Goal: Information Seeking & Learning: Learn about a topic

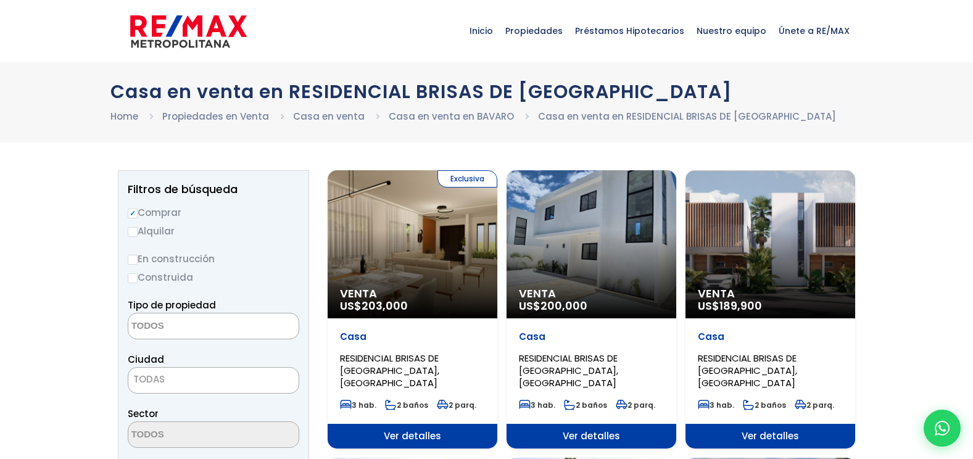
select select
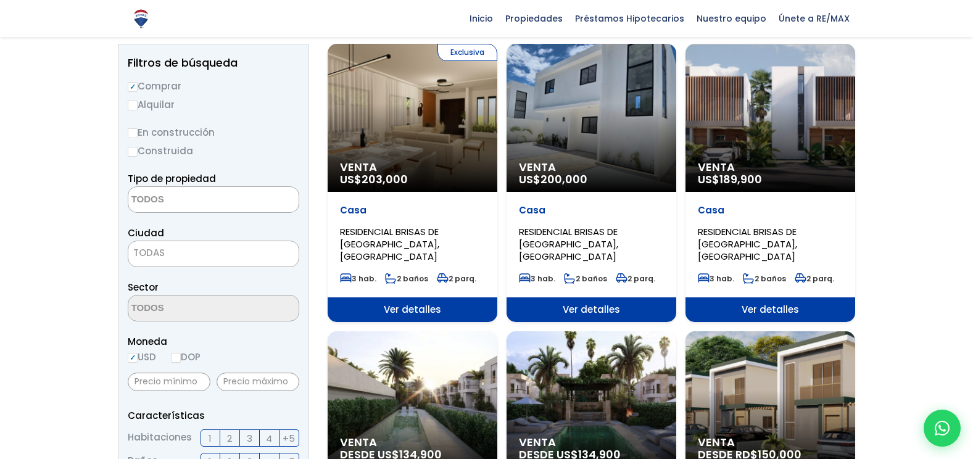
scroll to position [123, 0]
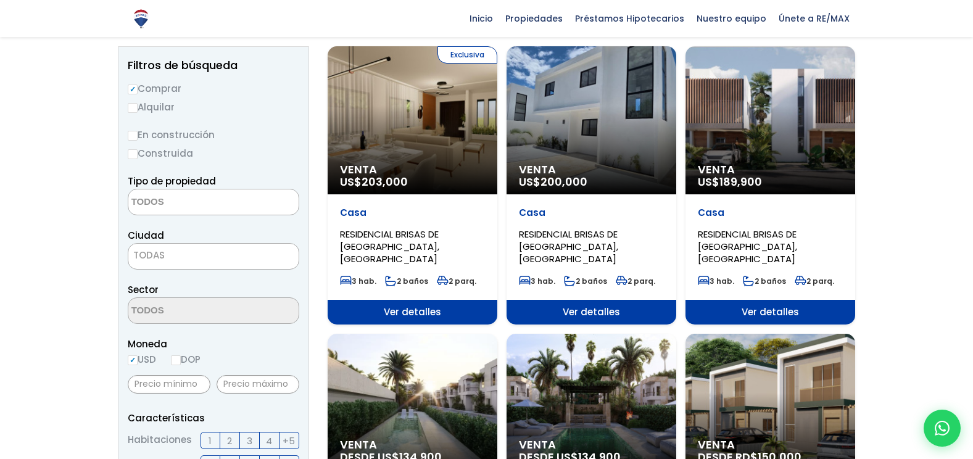
click at [430, 154] on div "Exclusiva Venta US$ 203,000" at bounding box center [413, 120] width 170 height 148
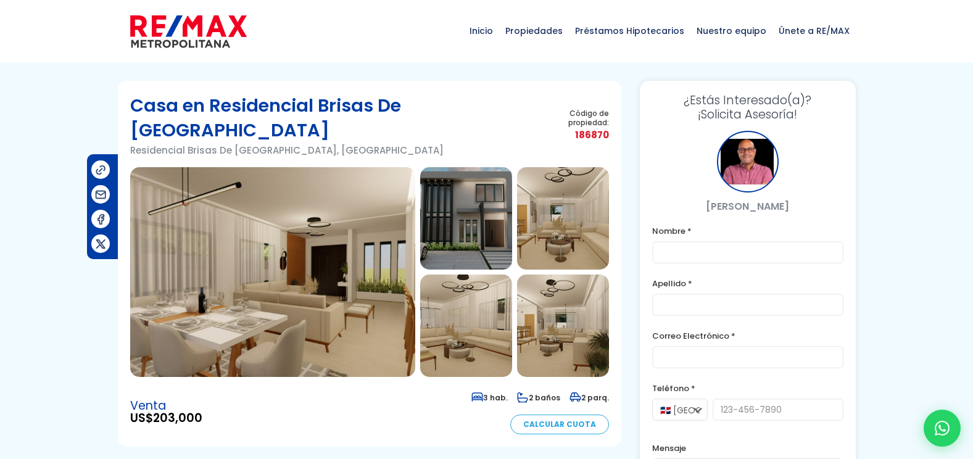
click at [387, 228] on img at bounding box center [272, 272] width 285 height 210
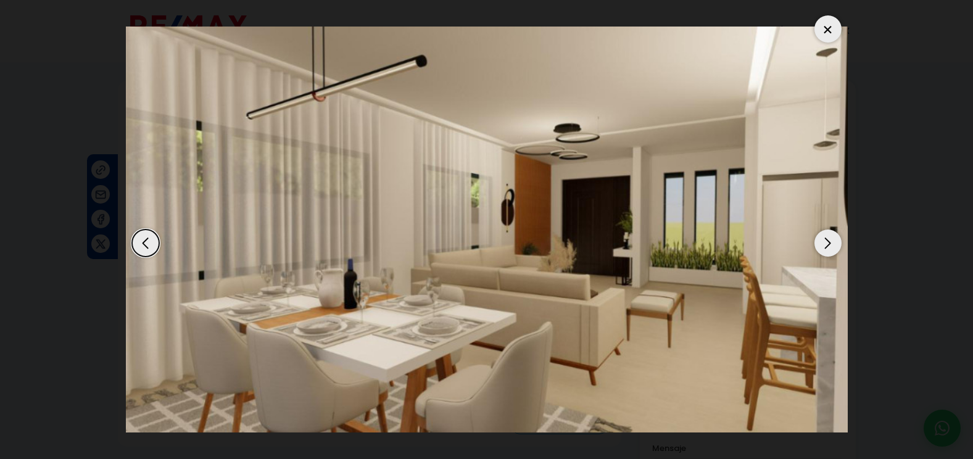
click at [834, 239] on div "Next slide" at bounding box center [827, 243] width 27 height 27
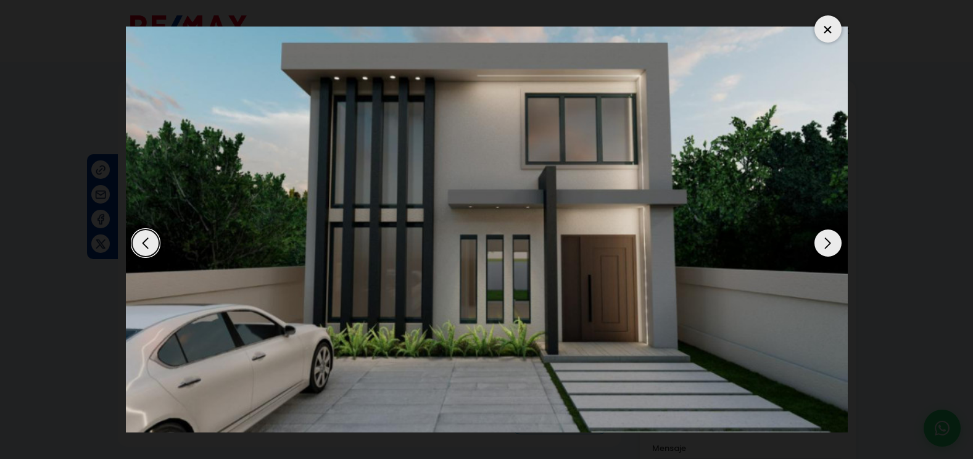
click at [834, 239] on div "Next slide" at bounding box center [827, 243] width 27 height 27
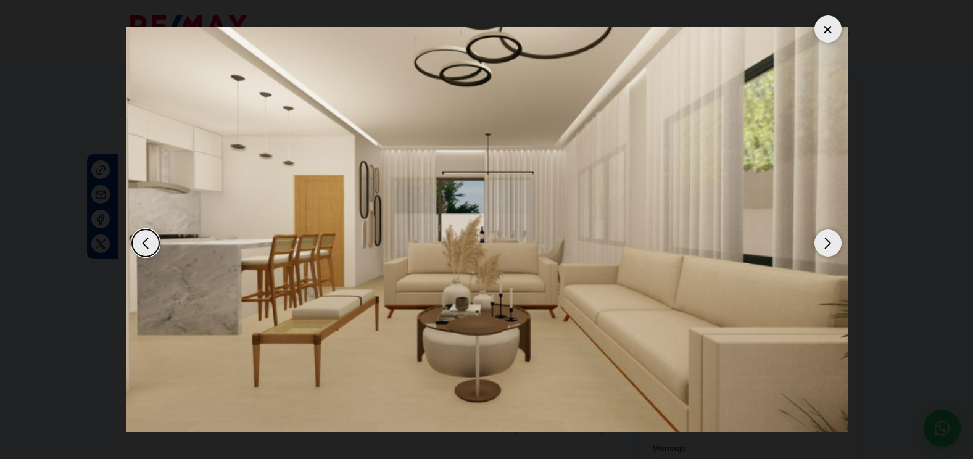
click at [834, 239] on div "Next slide" at bounding box center [827, 243] width 27 height 27
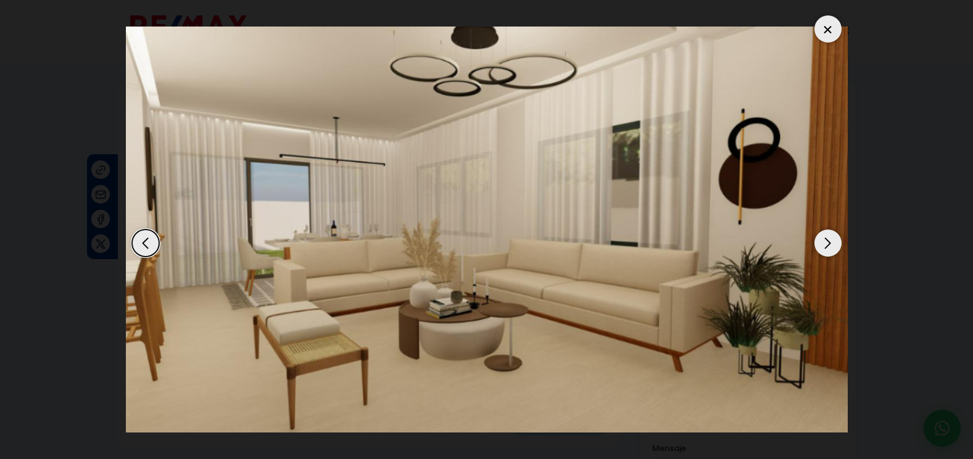
click at [834, 239] on div "Next slide" at bounding box center [827, 243] width 27 height 27
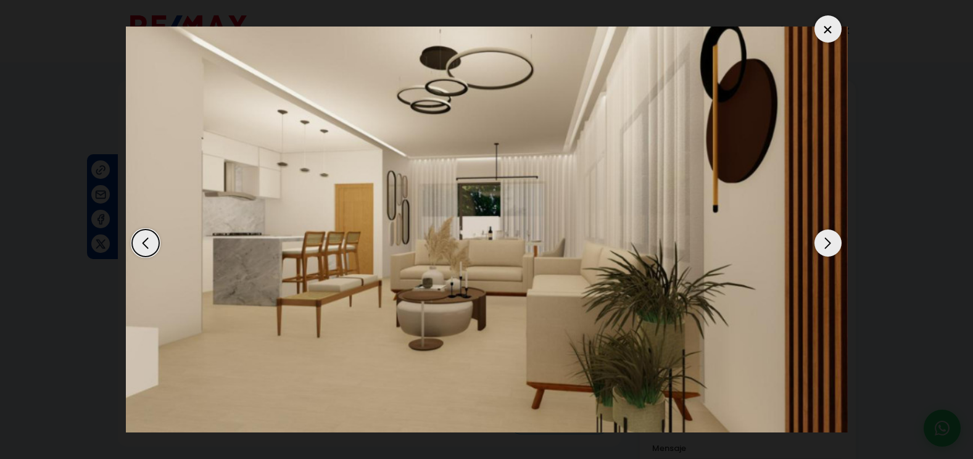
click at [834, 239] on div "Next slide" at bounding box center [827, 243] width 27 height 27
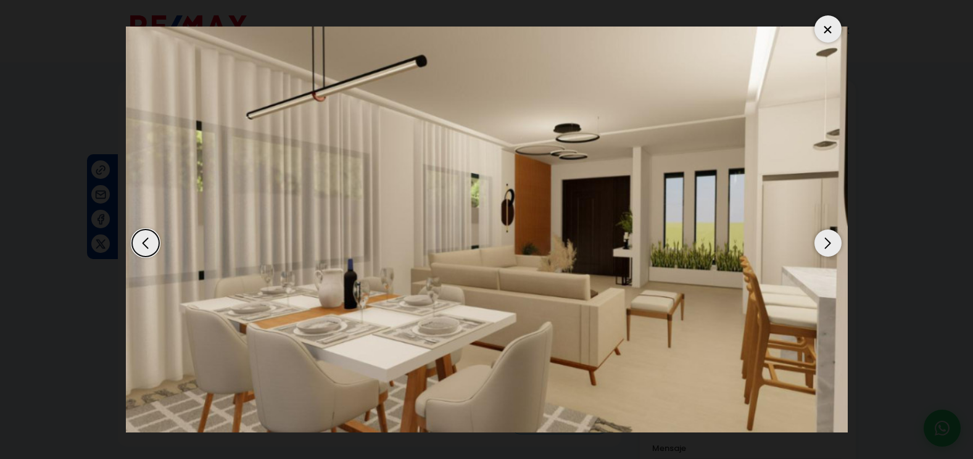
click at [834, 239] on div "Next slide" at bounding box center [827, 243] width 27 height 27
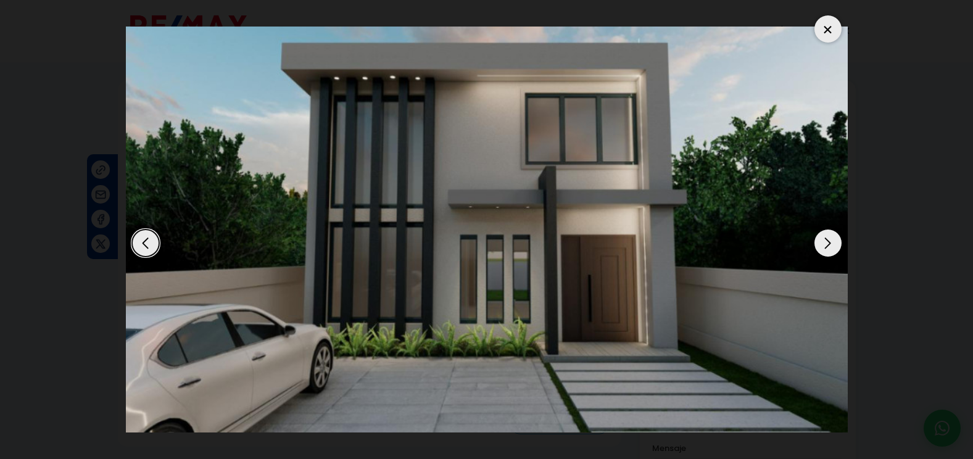
click at [834, 239] on div "Next slide" at bounding box center [827, 243] width 27 height 27
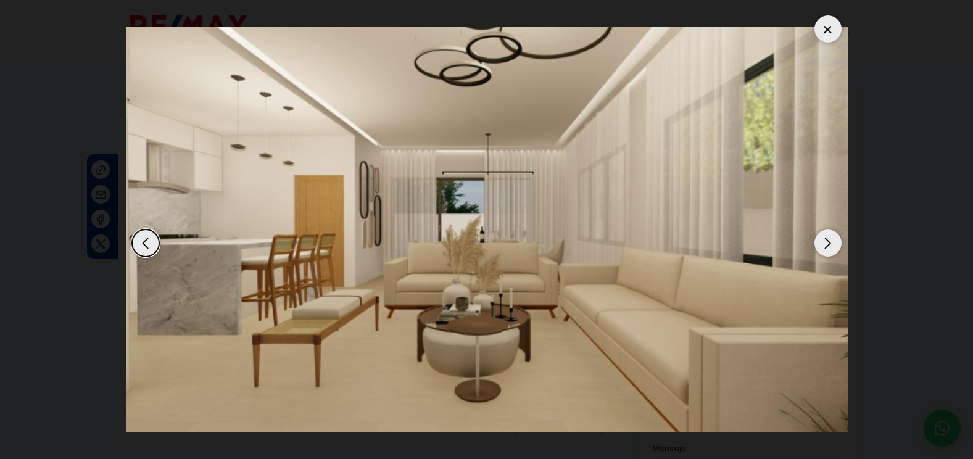
click at [833, 26] on div at bounding box center [827, 28] width 27 height 27
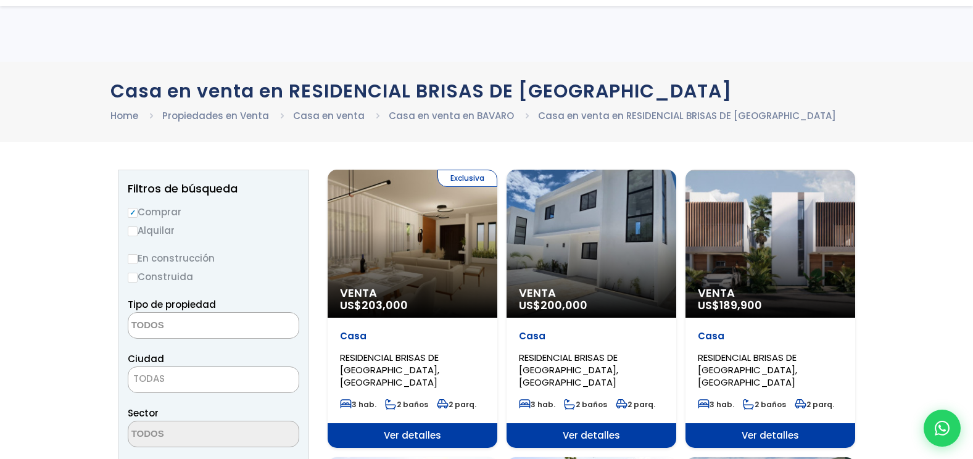
select select
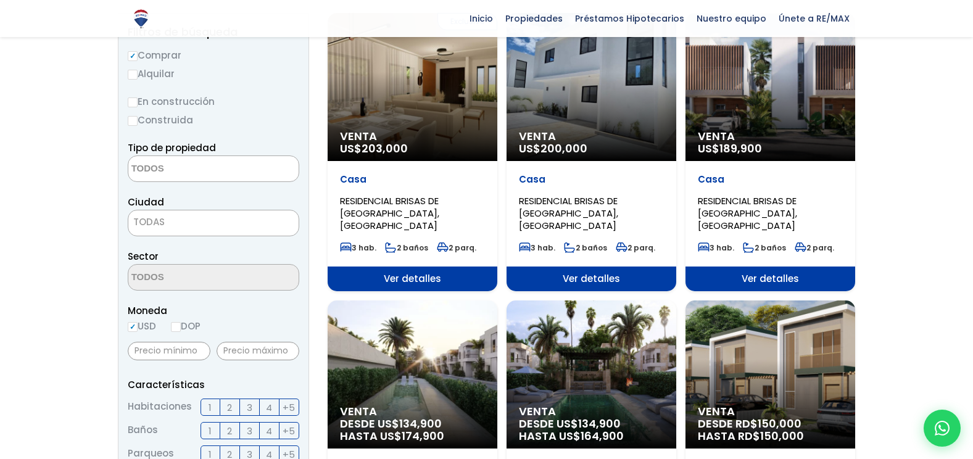
scroll to position [123, 0]
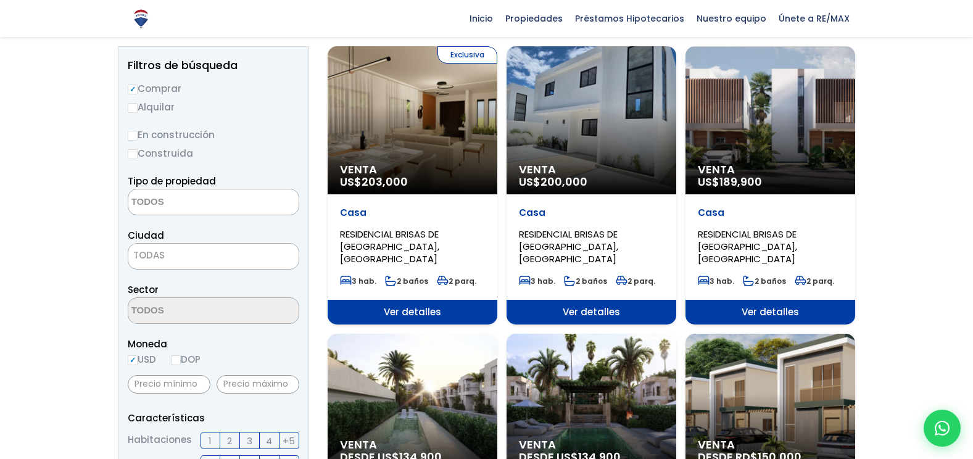
click at [497, 107] on div "Venta US$ 200,000" at bounding box center [413, 120] width 170 height 148
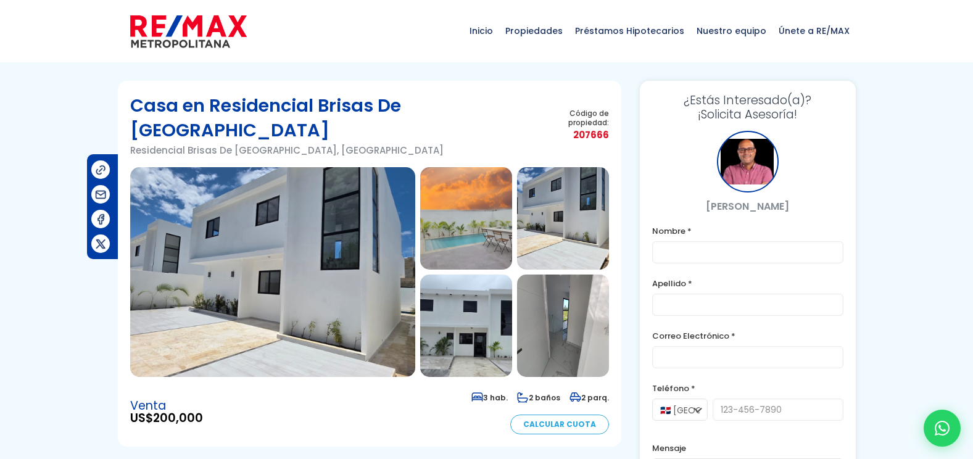
click at [325, 230] on img at bounding box center [272, 272] width 285 height 210
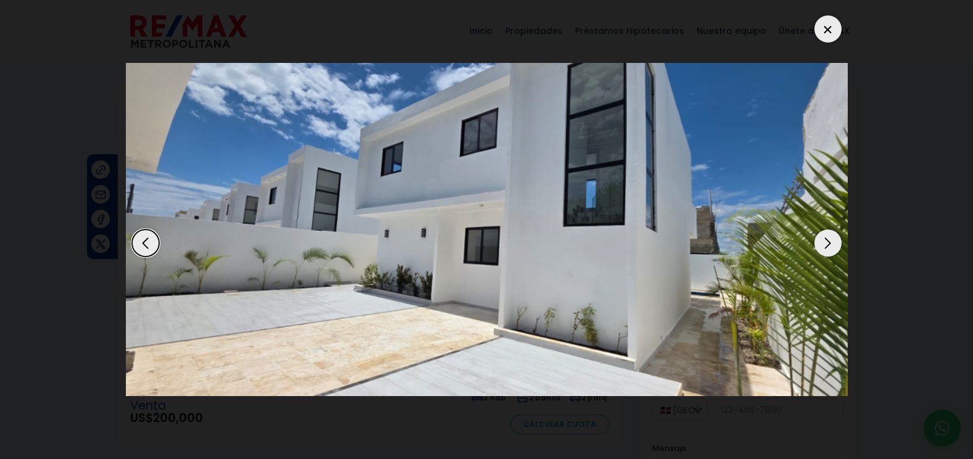
click at [833, 241] on div "Next slide" at bounding box center [827, 243] width 27 height 27
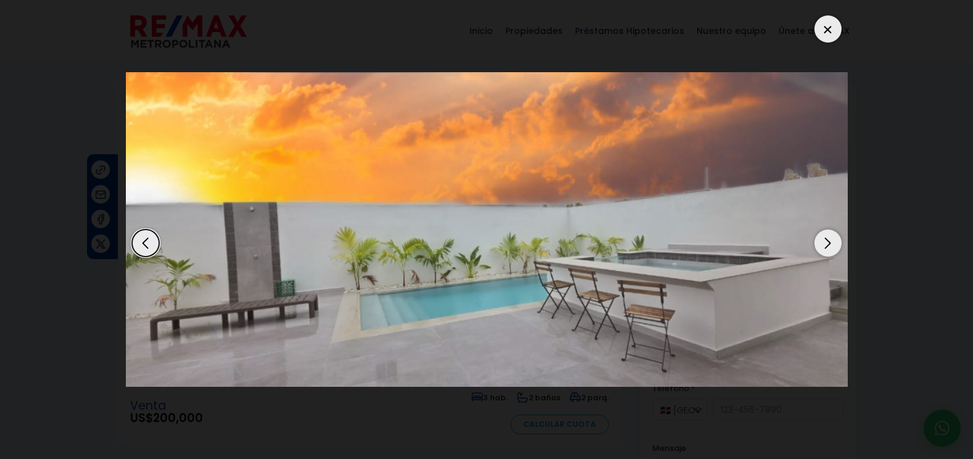
click at [833, 241] on div "Next slide" at bounding box center [827, 243] width 27 height 27
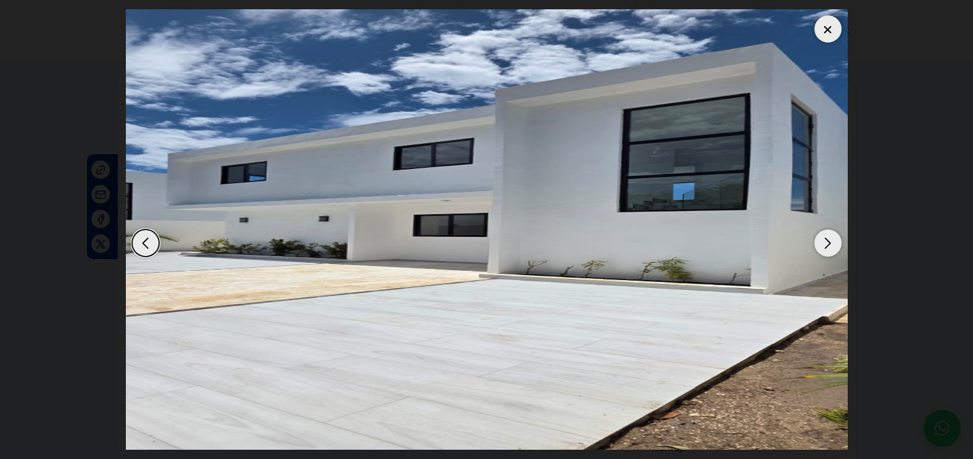
click at [833, 241] on div "Next slide" at bounding box center [827, 243] width 27 height 27
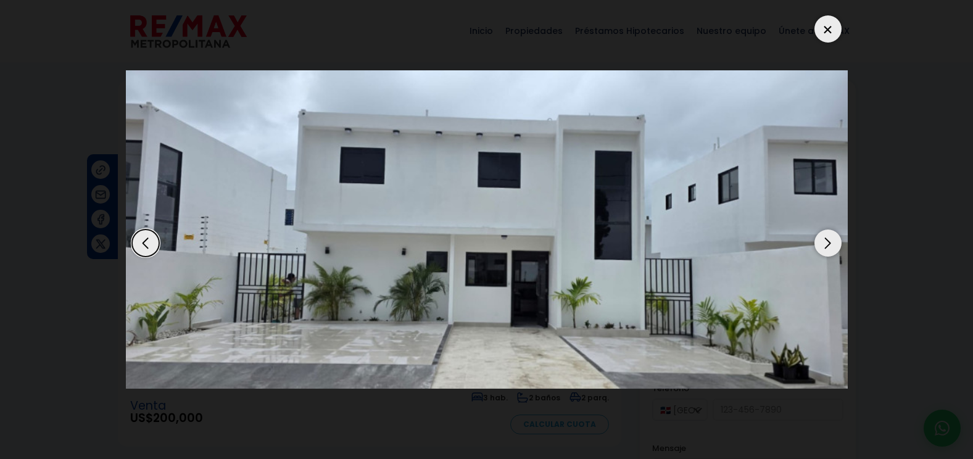
click at [833, 241] on div "Next slide" at bounding box center [827, 243] width 27 height 27
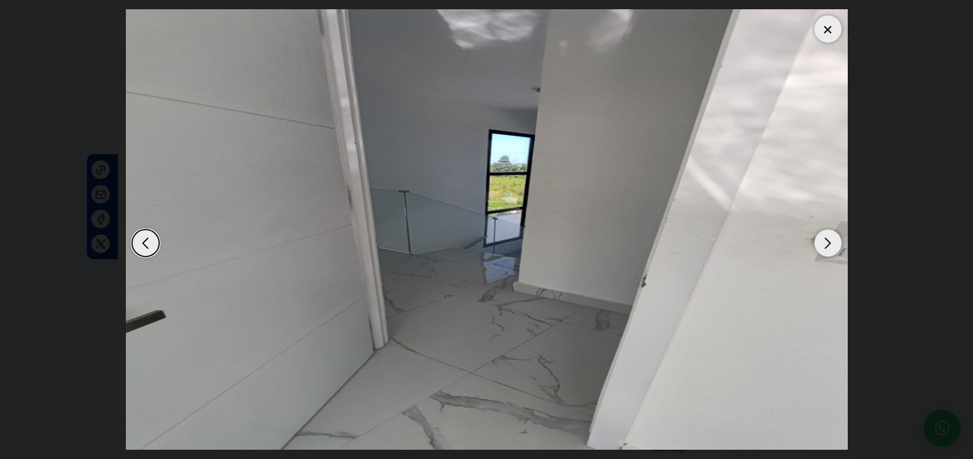
click at [833, 241] on div "Next slide" at bounding box center [827, 243] width 27 height 27
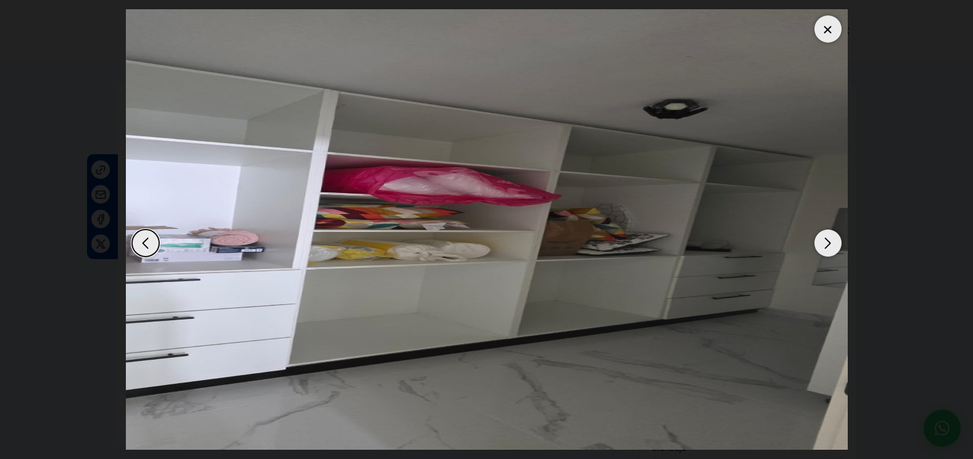
click at [833, 241] on div "Next slide" at bounding box center [827, 243] width 27 height 27
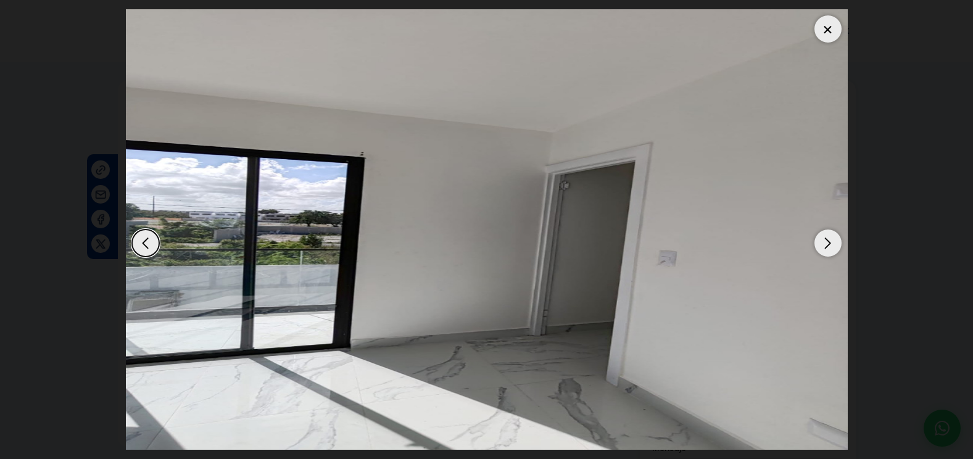
click at [833, 241] on div "Next slide" at bounding box center [827, 243] width 27 height 27
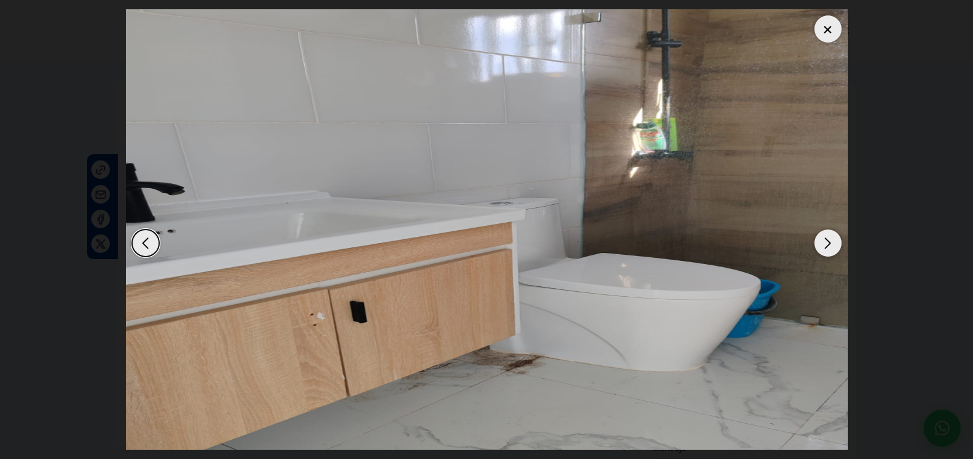
click at [833, 241] on div "Next slide" at bounding box center [827, 243] width 27 height 27
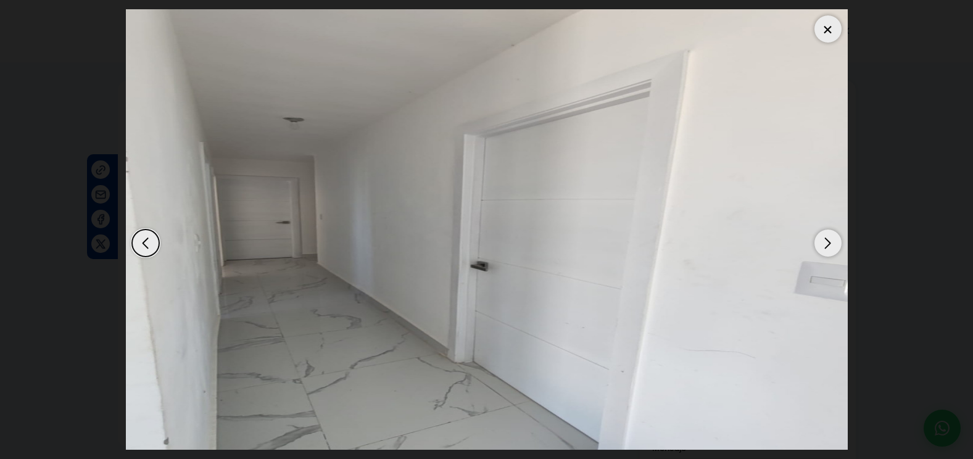
click at [833, 241] on div "Next slide" at bounding box center [827, 243] width 27 height 27
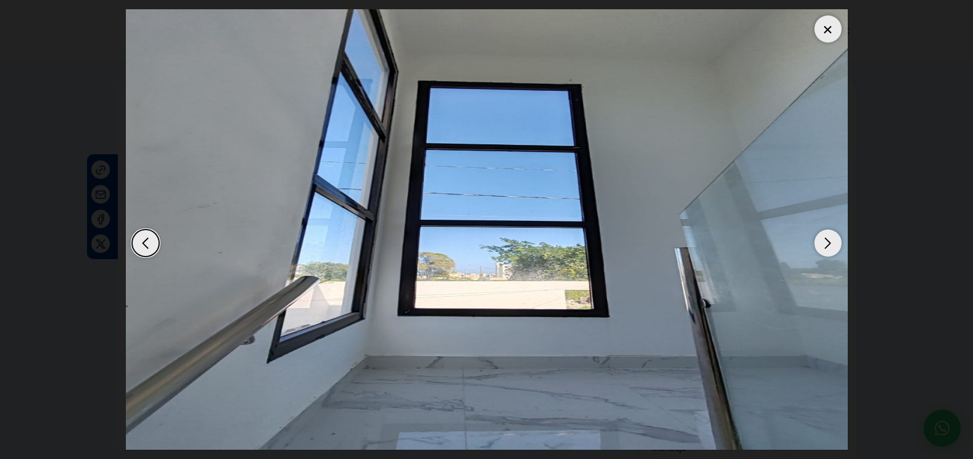
click at [833, 241] on div "Next slide" at bounding box center [827, 243] width 27 height 27
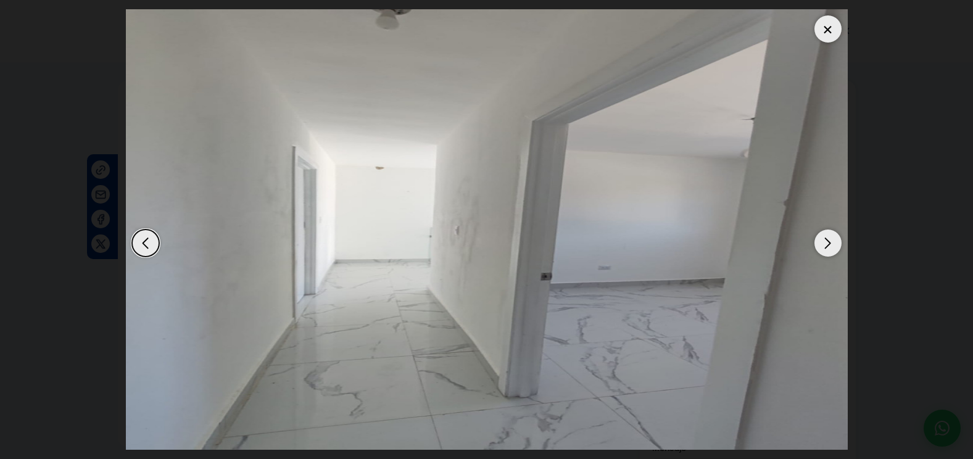
click at [833, 241] on div "Next slide" at bounding box center [827, 243] width 27 height 27
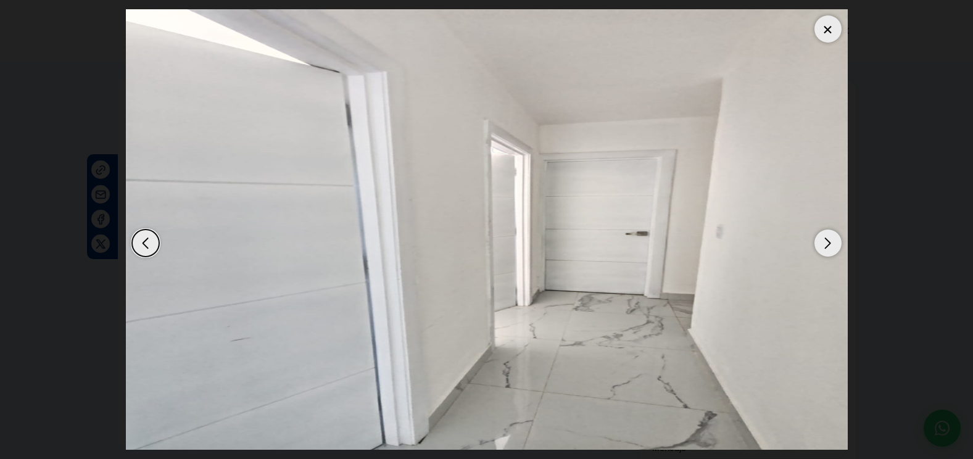
click at [833, 241] on div "Next slide" at bounding box center [827, 243] width 27 height 27
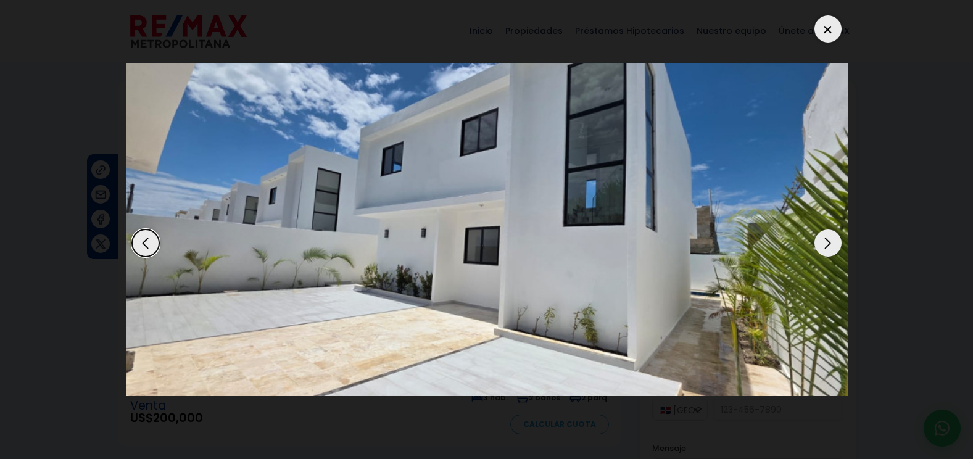
click at [819, 31] on div at bounding box center [827, 28] width 27 height 27
